Goal: Transaction & Acquisition: Purchase product/service

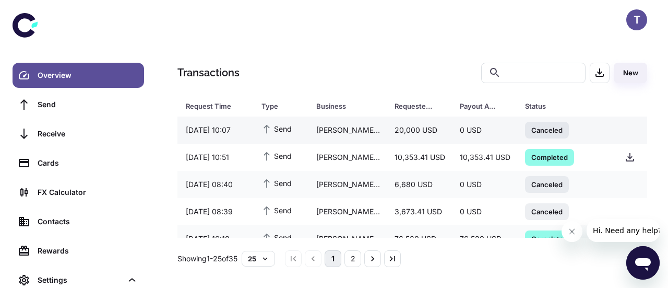
click at [542, 131] on span "Canceled" at bounding box center [547, 129] width 44 height 10
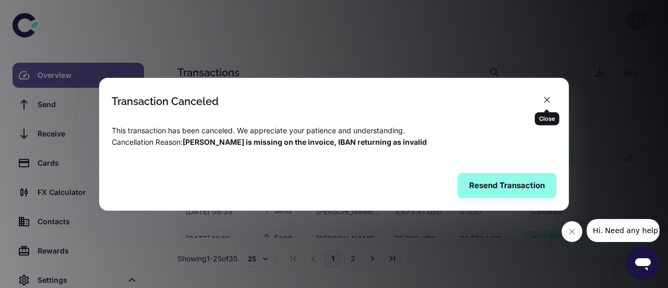
click at [546, 97] on icon "button" at bounding box center [547, 99] width 10 height 10
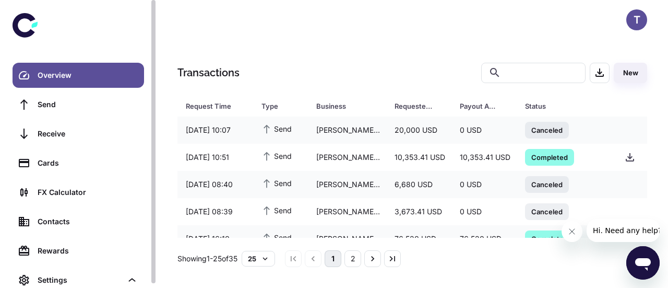
scroll to position [4, 0]
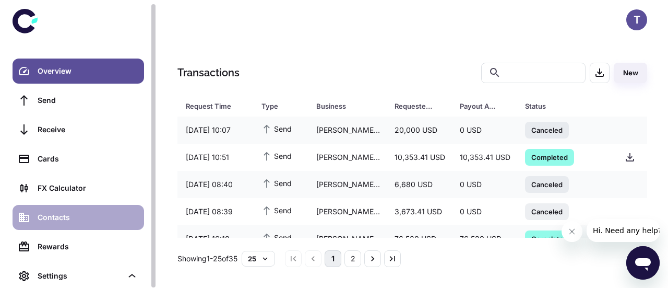
click at [50, 217] on div "Contacts" at bounding box center [88, 216] width 100 height 11
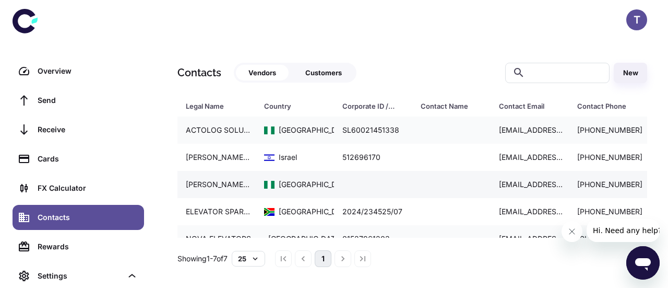
click at [228, 185] on div "[PERSON_NAME] IN AND OUT GLO RES LTD" at bounding box center [217, 184] width 78 height 20
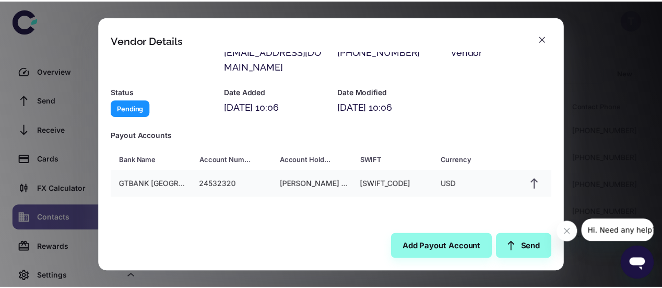
scroll to position [103, 0]
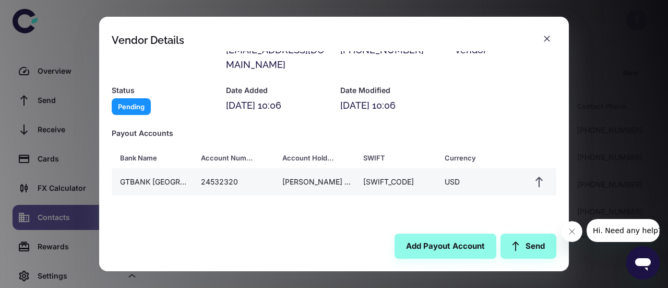
click at [533, 181] on icon "button" at bounding box center [539, 181] width 13 height 13
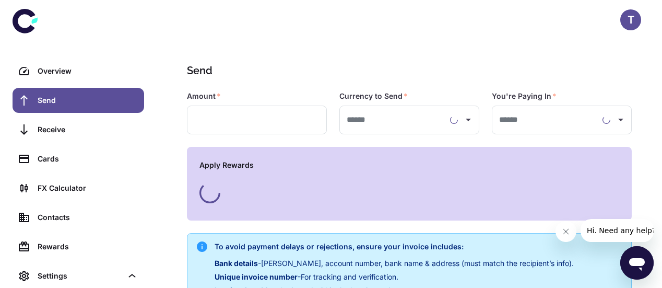
type input "**********"
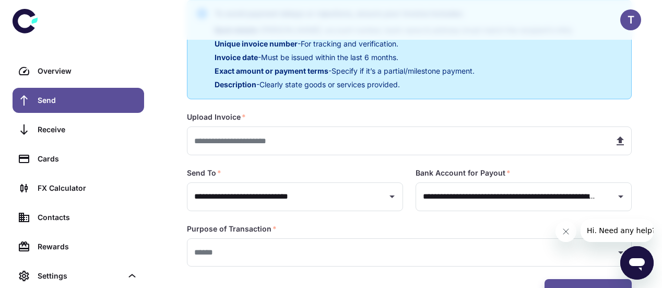
scroll to position [231, 0]
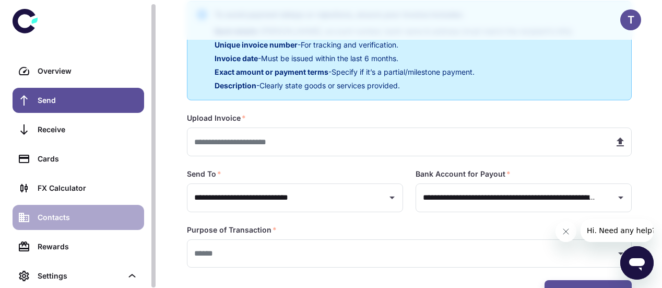
click at [50, 215] on div "Contacts" at bounding box center [88, 216] width 100 height 11
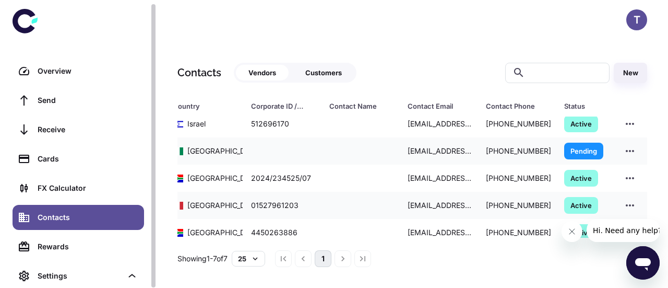
scroll to position [20, 96]
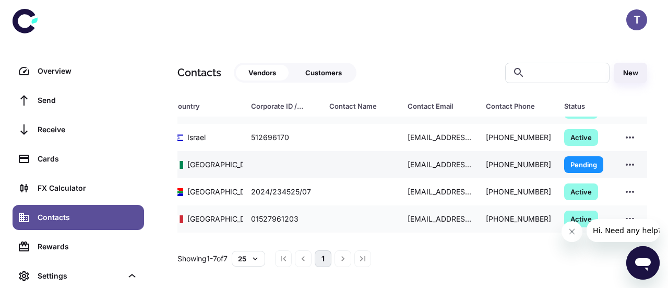
click at [625, 165] on icon "button" at bounding box center [630, 164] width 13 height 13
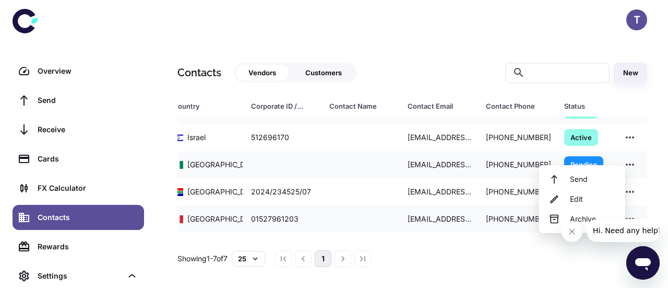
click at [574, 199] on div "Edit" at bounding box center [592, 198] width 45 height 11
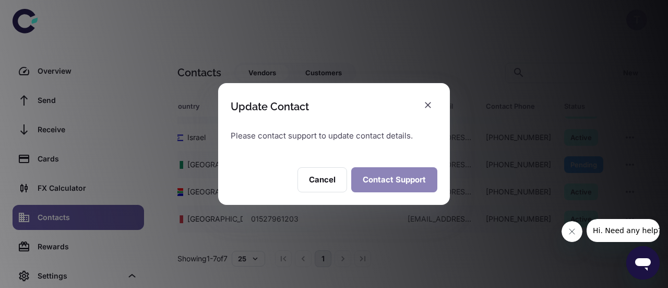
click at [385, 184] on link "Contact Support" at bounding box center [394, 179] width 86 height 25
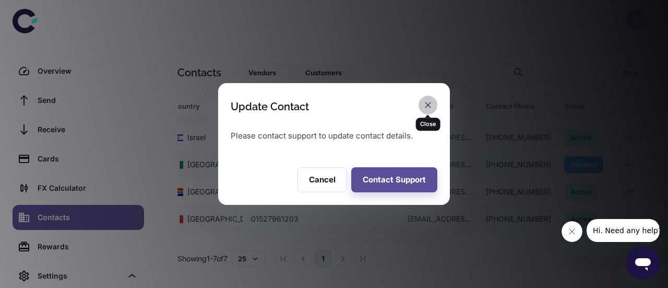
click at [425, 99] on button "button" at bounding box center [428, 105] width 19 height 19
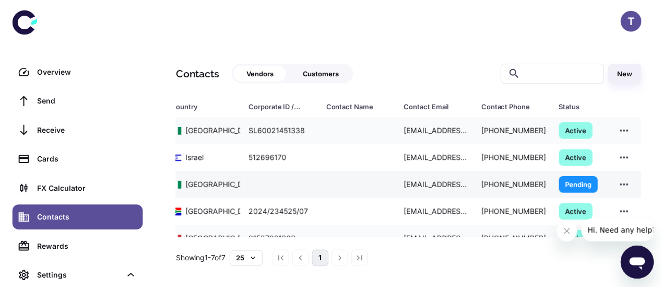
scroll to position [0, 96]
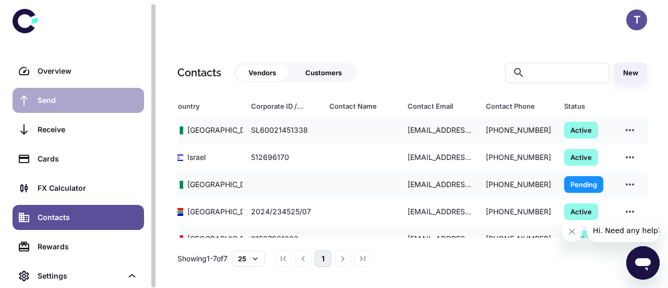
click at [68, 106] on link "Send" at bounding box center [79, 100] width 132 height 25
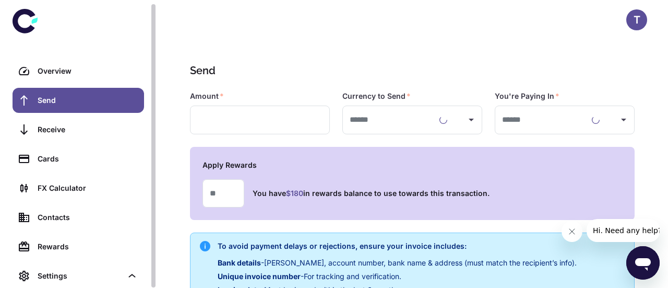
type input "**********"
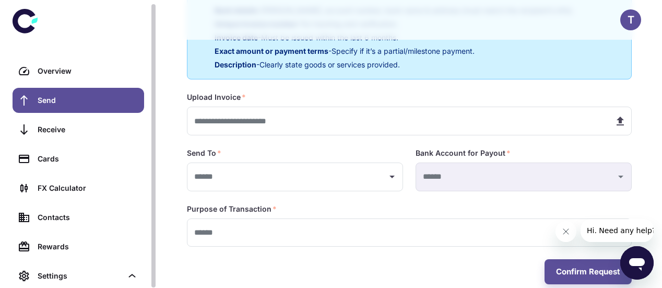
scroll to position [269, 0]
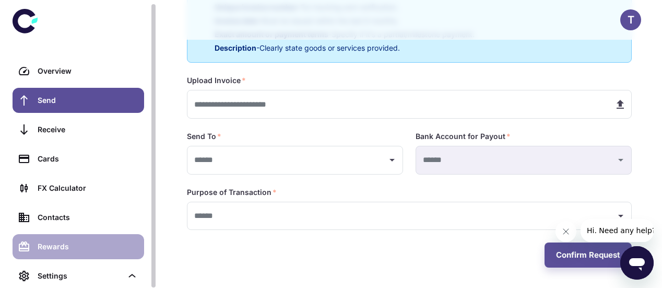
click at [49, 244] on div "Rewards" at bounding box center [88, 246] width 100 height 11
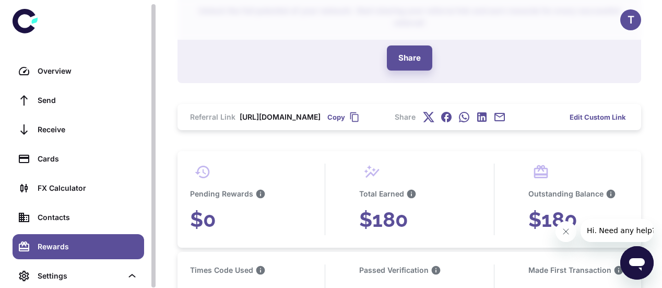
scroll to position [98, 0]
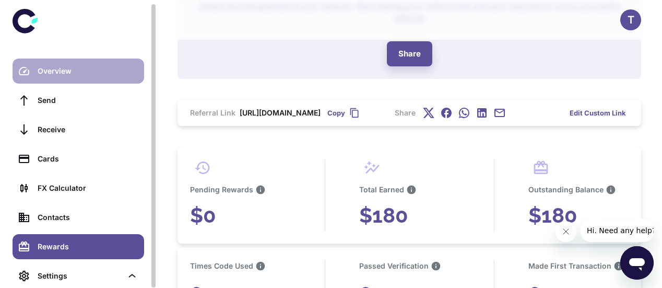
click at [60, 73] on div "Overview" at bounding box center [88, 70] width 100 height 11
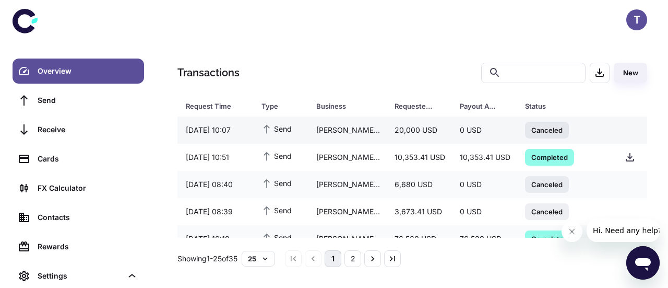
click at [546, 129] on span "Canceled" at bounding box center [547, 129] width 44 height 10
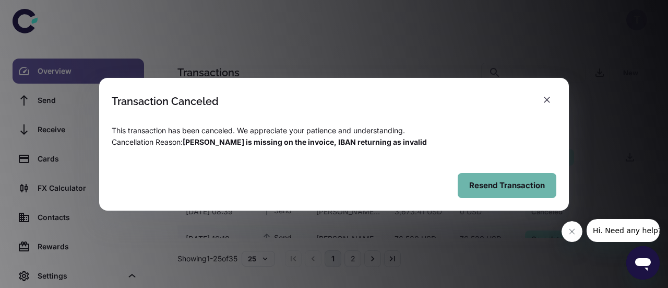
click at [482, 191] on button "Resend Transaction" at bounding box center [507, 185] width 99 height 25
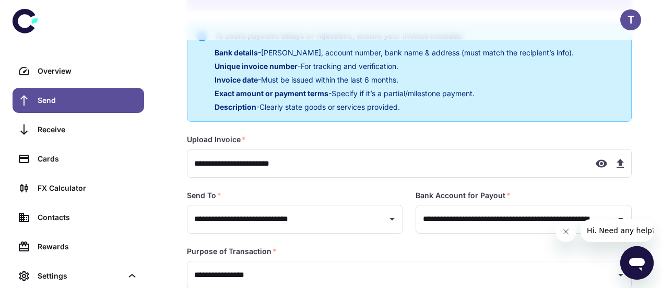
scroll to position [269, 0]
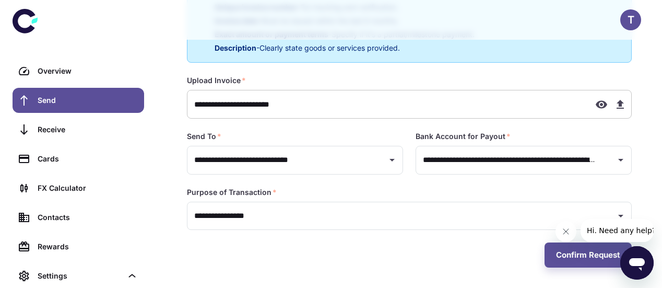
click at [623, 101] on icon "button" at bounding box center [620, 104] width 13 height 13
type input "**********"
click at [619, 159] on icon "Open" at bounding box center [620, 160] width 5 height 3
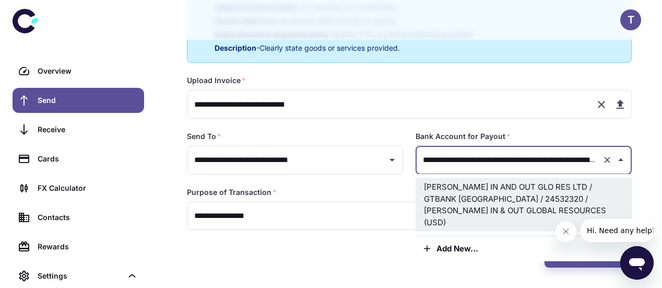
scroll to position [0, 228]
click at [334, 252] on div "Confirm Request" at bounding box center [409, 254] width 445 height 25
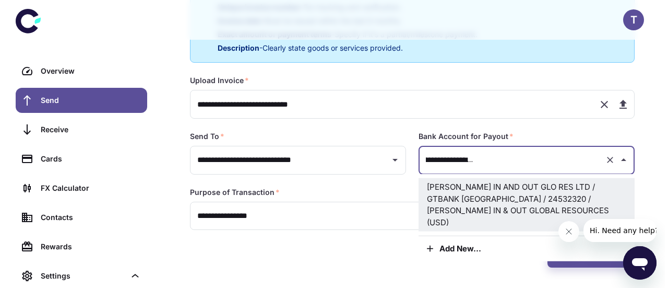
scroll to position [0, 0]
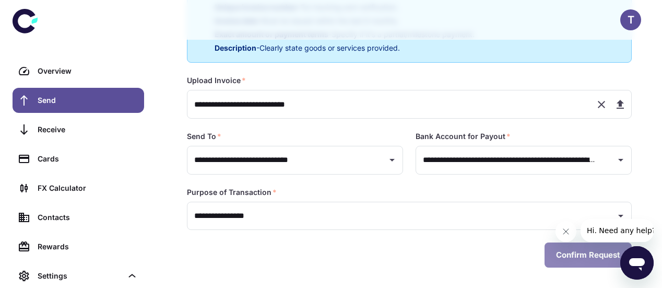
click at [590, 261] on button "Confirm Request" at bounding box center [588, 254] width 87 height 25
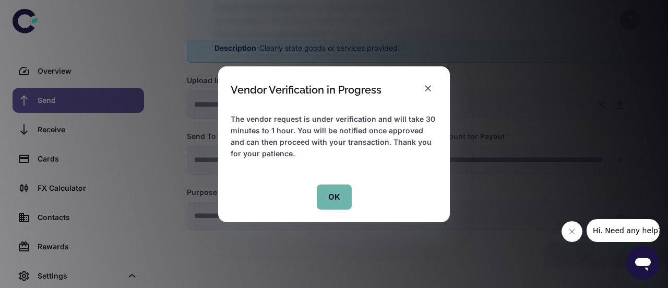
click at [332, 197] on button "OK" at bounding box center [334, 196] width 35 height 25
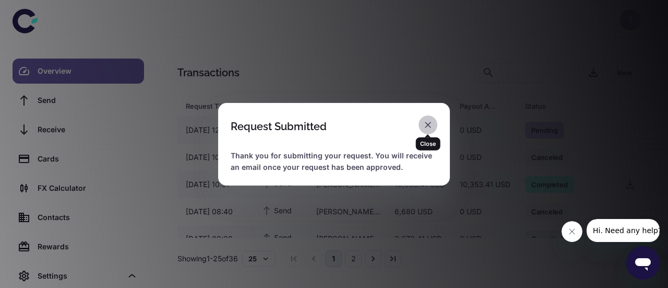
click at [429, 125] on icon "button" at bounding box center [428, 125] width 6 height 6
